Goal: Information Seeking & Learning: Learn about a topic

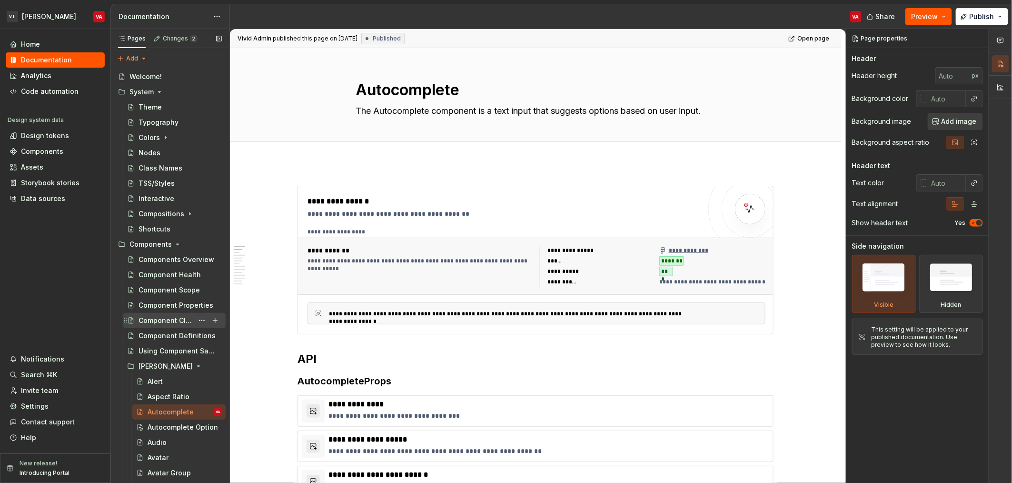
click at [166, 322] on div "Component Classification" at bounding box center [166, 321] width 55 height 10
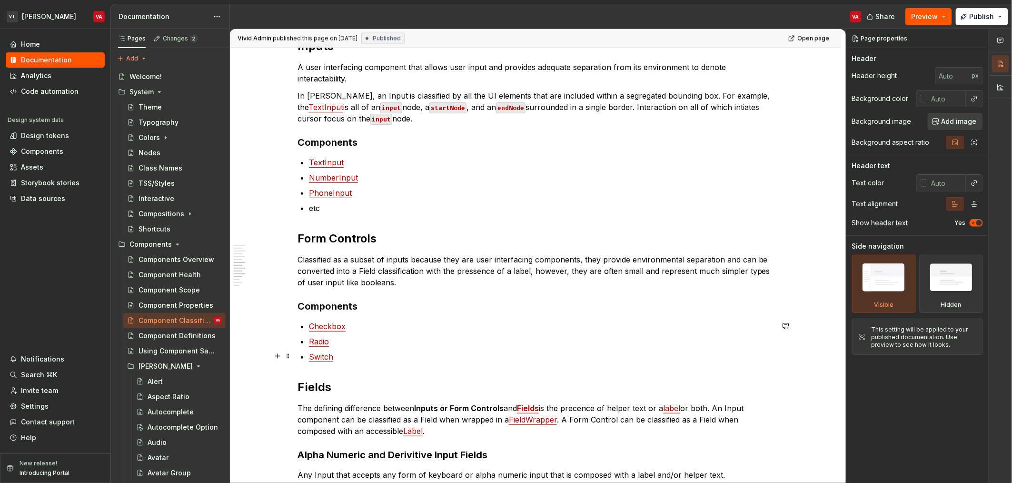
scroll to position [667, 0]
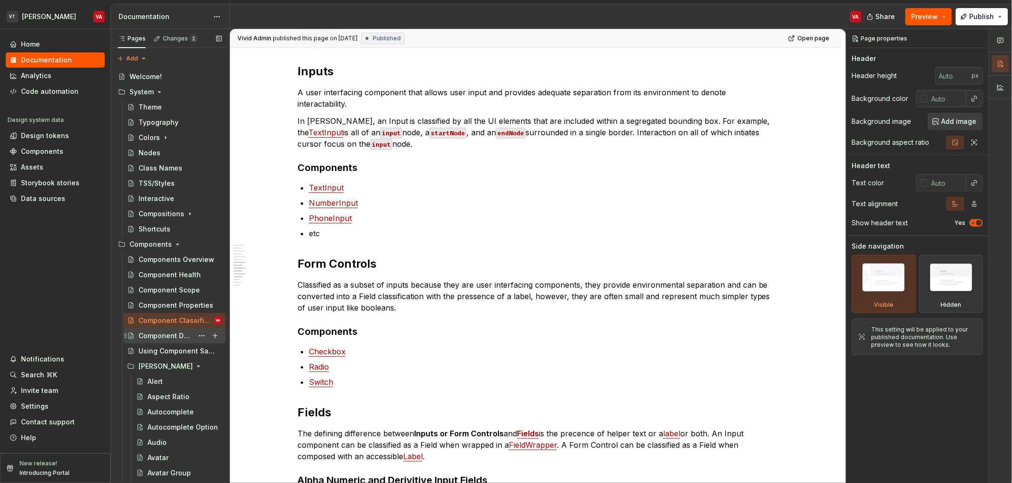
click at [160, 338] on div "Component Definitions" at bounding box center [166, 336] width 55 height 10
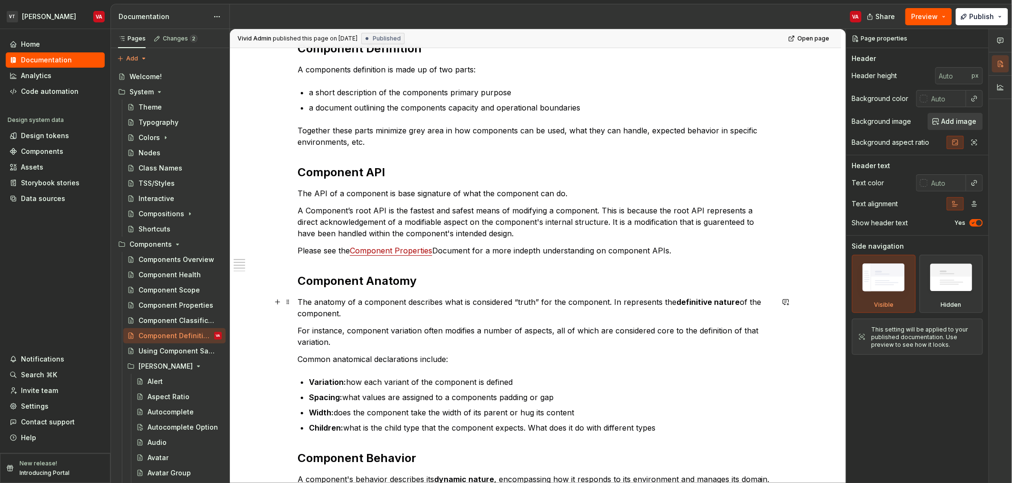
scroll to position [159, 0]
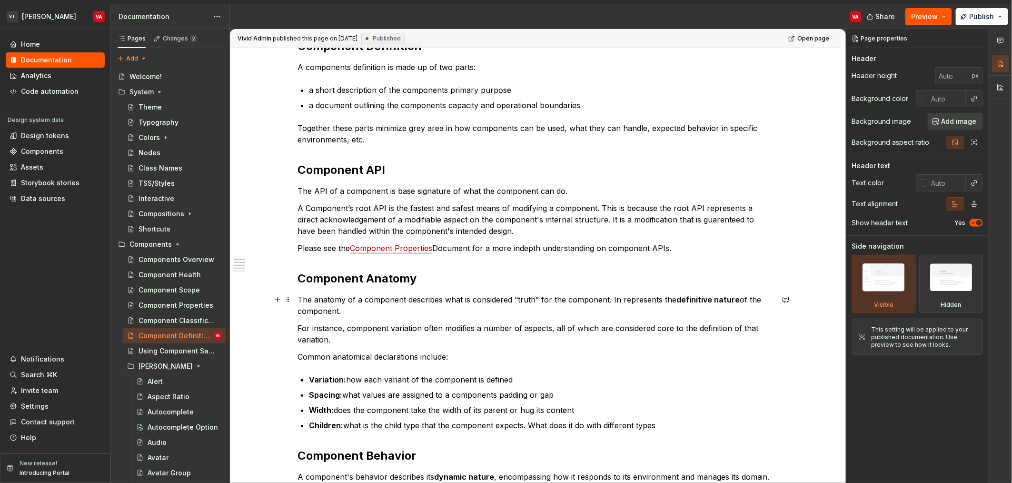
click at [612, 299] on p "The anatomy of a component describes what is considered “truth” for the compone…" at bounding box center [536, 305] width 476 height 23
type textarea "*"
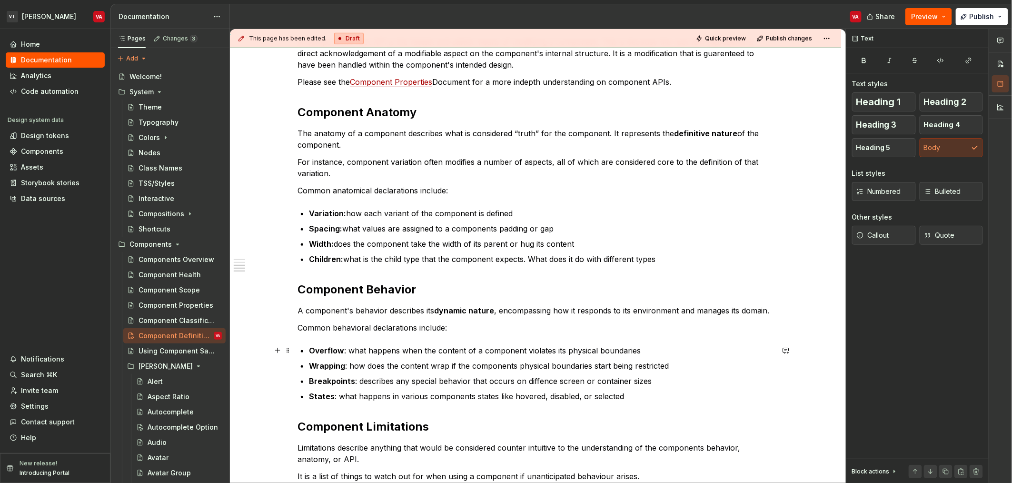
scroll to position [325, 0]
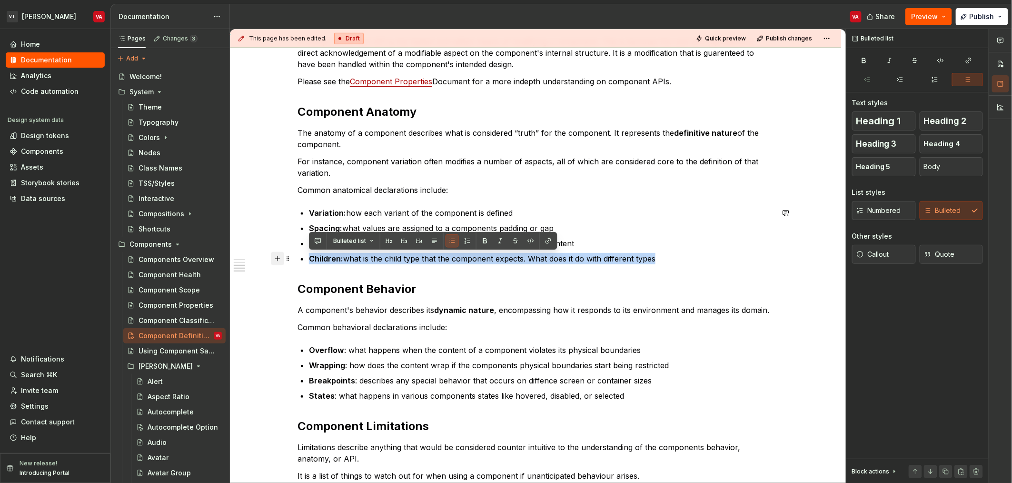
drag, startPoint x: 662, startPoint y: 254, endPoint x: 274, endPoint y: 258, distance: 388.6
click at [298, 258] on div "Component Definition A components definition is made up of two parts: a short d…" at bounding box center [536, 182] width 476 height 621
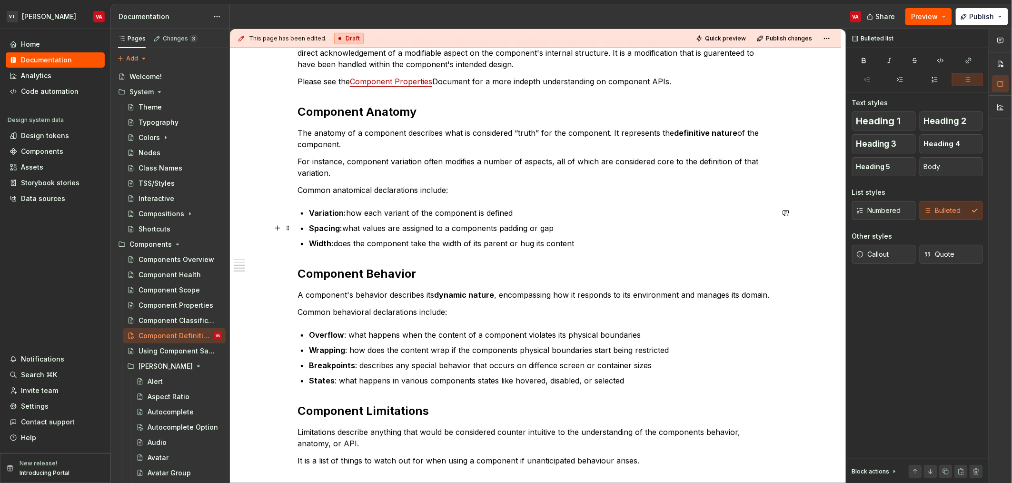
click at [370, 229] on p "Spacing: what values are assigned to a components padding or gap" at bounding box center [541, 227] width 465 height 11
click at [421, 227] on p "Spacing: what values are assigned to a components padding or gap" at bounding box center [541, 227] width 465 height 11
click at [484, 229] on p "Spacing: what values are assigned to a components padding or gap" at bounding box center [541, 227] width 465 height 11
click at [515, 230] on p "Spacing: what values are assigned to a components padding or gap" at bounding box center [541, 227] width 465 height 11
click at [542, 230] on p "Spacing: what values are assigned to a components padding or gap" at bounding box center [541, 227] width 465 height 11
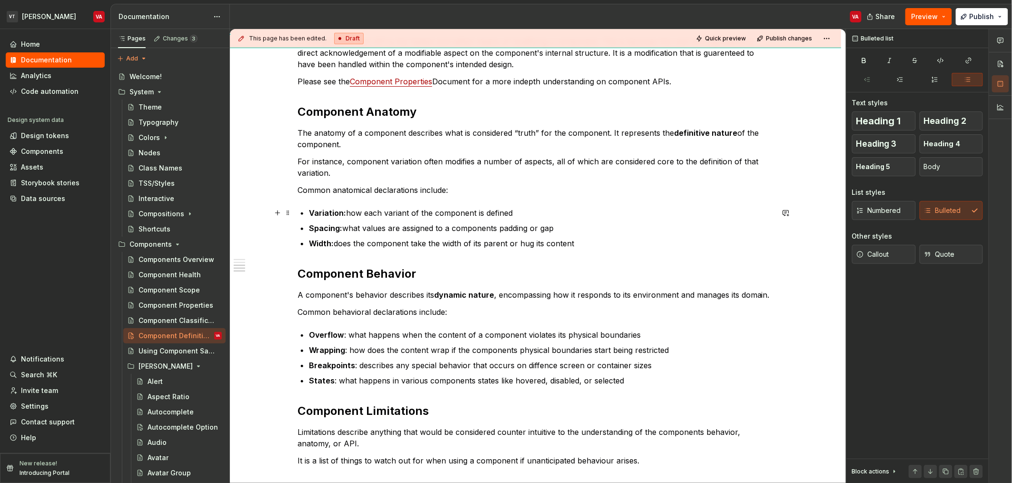
click at [542, 211] on p "Variation: how each variant of the component is defined" at bounding box center [541, 212] width 465 height 11
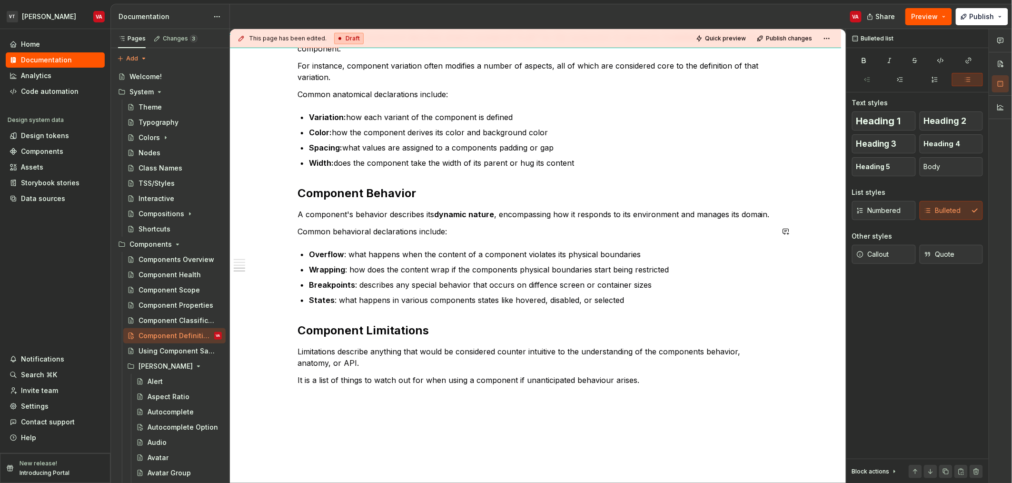
scroll to position [424, 0]
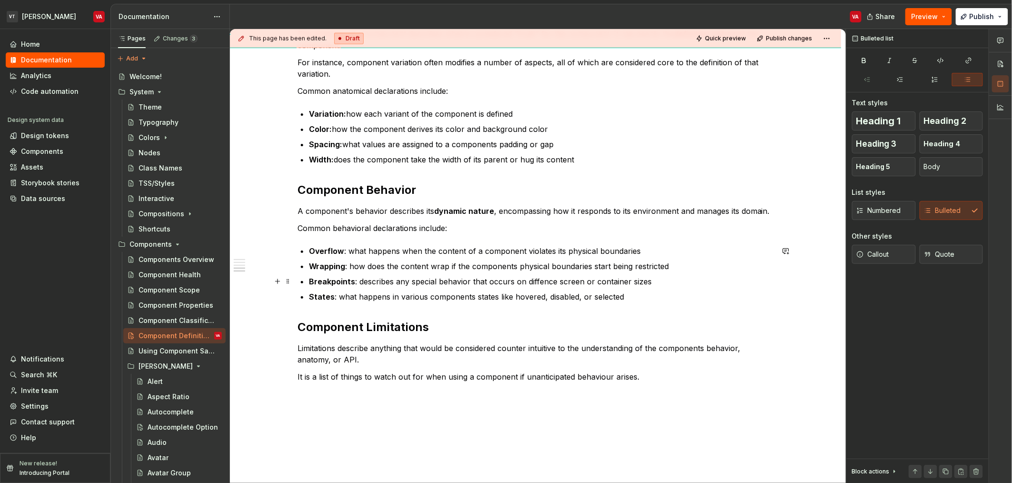
click at [421, 280] on p "Breakpoints : describes any special behavior that occurs on diffence screen or …" at bounding box center [541, 281] width 465 height 11
click at [424, 296] on p "States : what happens in various components states like hovered, disabled, or s…" at bounding box center [541, 296] width 465 height 11
click at [646, 378] on p "It is a list of things to watch out for when using a component if unanticipated…" at bounding box center [536, 376] width 476 height 11
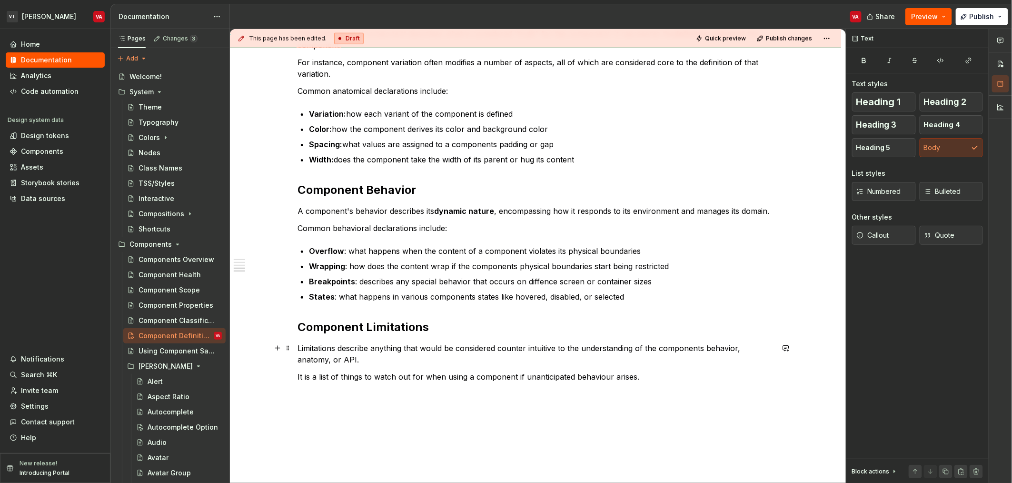
click at [382, 359] on p "Limitations describe anything that would be considered counter intuitive to the…" at bounding box center [536, 353] width 476 height 23
click at [441, 351] on p "Limitations describe anything that would be considered counter intuitive to the…" at bounding box center [536, 353] width 476 height 23
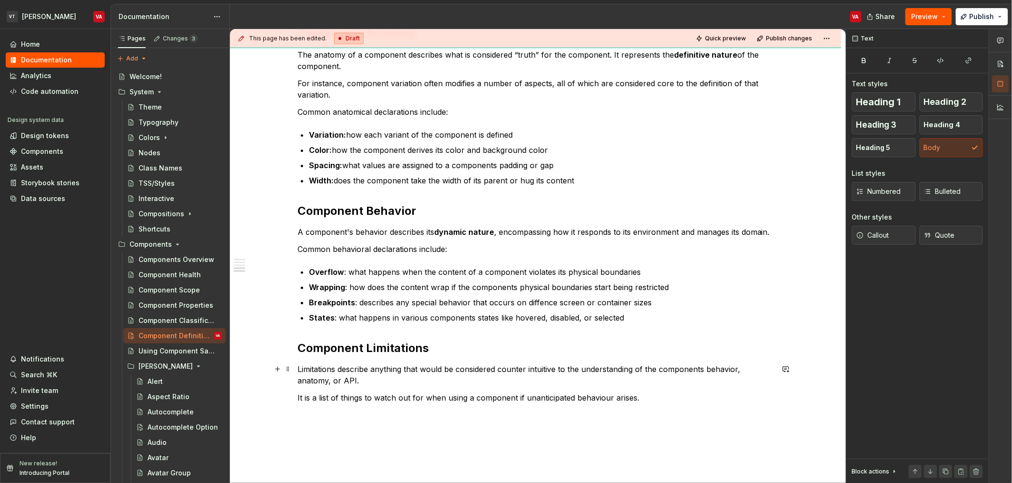
click at [480, 359] on div "Component Definition A components definition is made up of two parts: a short d…" at bounding box center [536, 99] width 476 height 610
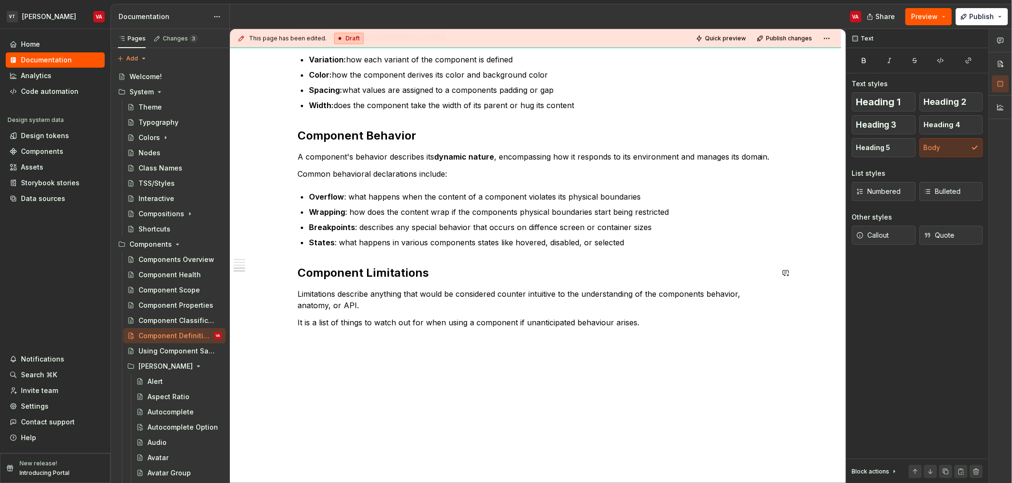
scroll to position [479, 0]
click at [546, 294] on p "Limitations describe anything that would be considered counter intuitive to the…" at bounding box center [536, 299] width 476 height 23
click at [644, 324] on p "It is a list of things to watch out for when using a component if unanticipated…" at bounding box center [536, 321] width 476 height 11
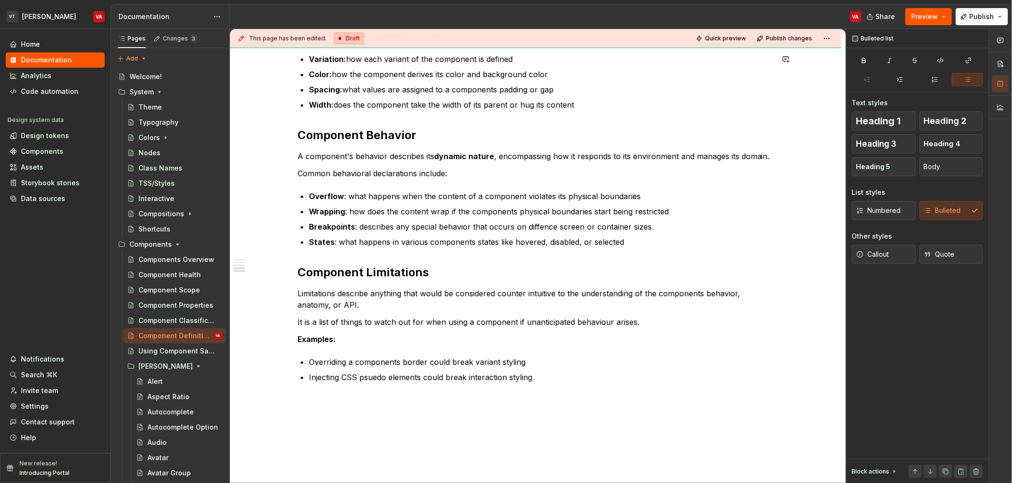
type textarea "*"
